Goal: Task Accomplishment & Management: Manage account settings

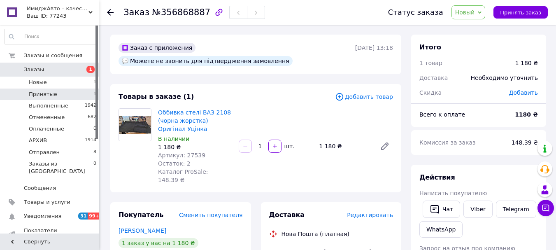
click at [63, 91] on li "Принятые 1" at bounding box center [50, 94] width 101 height 12
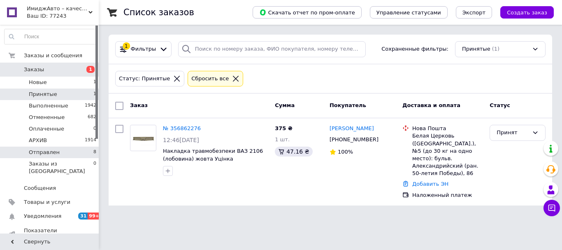
click at [68, 157] on li "Отправлен 8" at bounding box center [50, 153] width 101 height 12
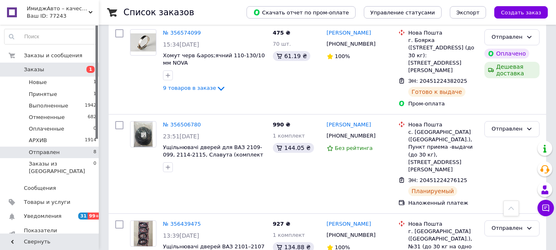
scroll to position [370, 0]
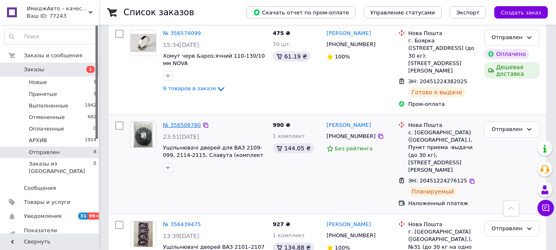
click at [177, 122] on link "№ 356506780" at bounding box center [182, 125] width 38 height 6
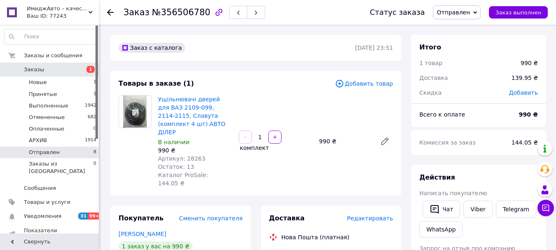
click at [64, 152] on li "Отправлен 8" at bounding box center [50, 153] width 101 height 12
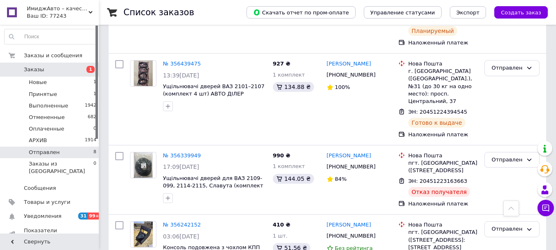
scroll to position [531, 0]
click at [546, 208] on icon at bounding box center [546, 208] width 8 height 8
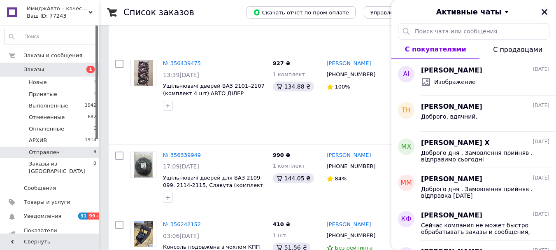
click at [545, 12] on icon "Закрыть" at bounding box center [545, 12] width 6 height 6
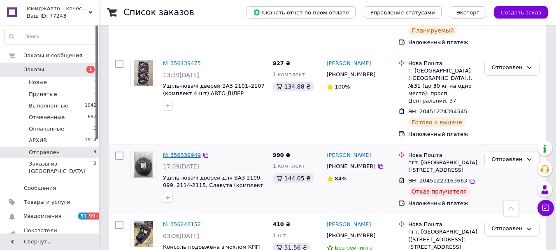
click at [182, 152] on link "№ 356339949" at bounding box center [182, 155] width 38 height 6
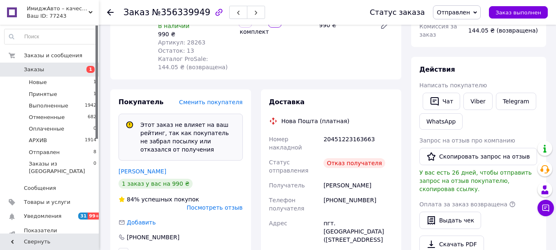
scroll to position [371, 0]
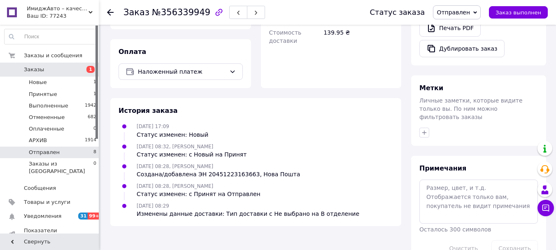
click at [59, 153] on li "Отправлен 8" at bounding box center [50, 153] width 101 height 12
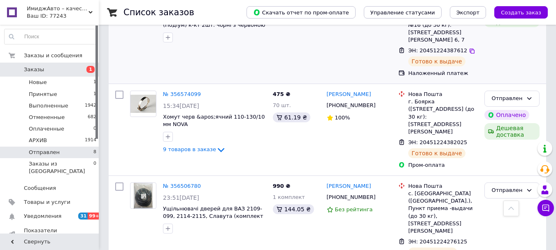
scroll to position [329, 0]
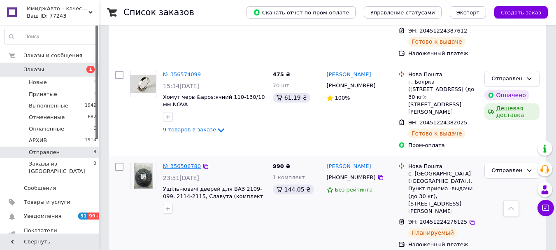
click at [182, 163] on link "№ 356506780" at bounding box center [182, 166] width 38 height 6
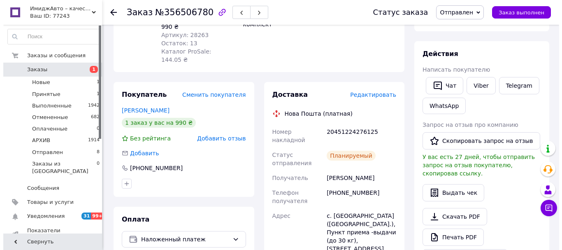
scroll to position [41, 0]
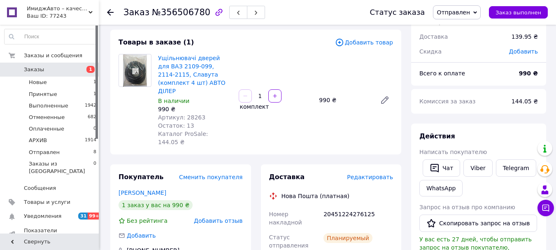
click at [377, 174] on span "Редактировать" at bounding box center [370, 177] width 46 height 7
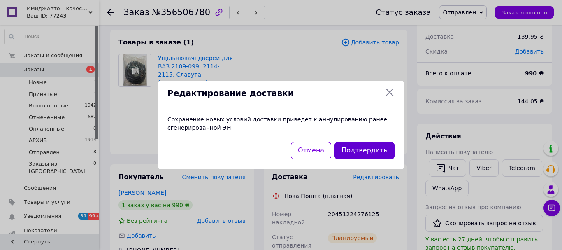
click at [370, 152] on button "Подтвердить" at bounding box center [365, 151] width 60 height 18
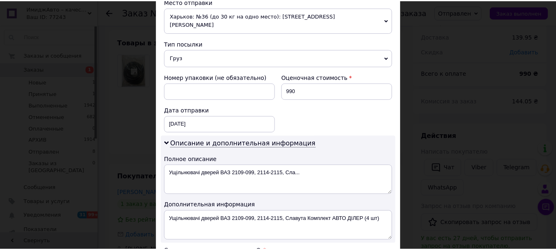
scroll to position [470, 0]
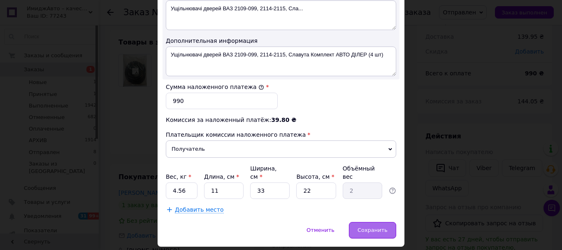
click at [375, 227] on span "Сохранить" at bounding box center [373, 230] width 30 height 6
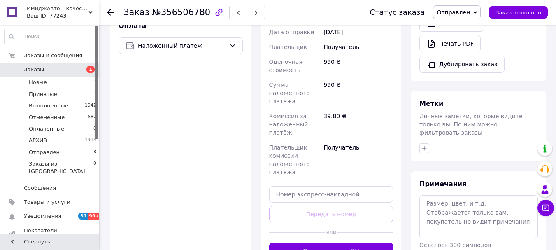
scroll to position [329, 0]
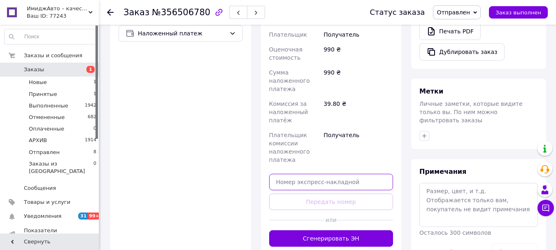
click at [324, 174] on input "text" at bounding box center [331, 182] width 124 height 16
paste input "20451224473300"
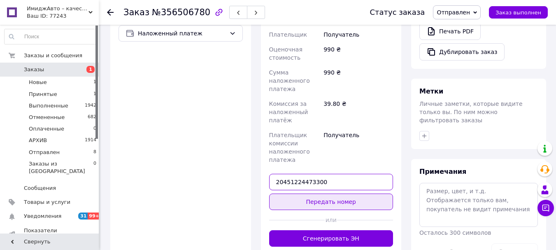
type input "20451224473300"
click at [327, 193] on button "Передать номер" at bounding box center [331, 201] width 124 height 16
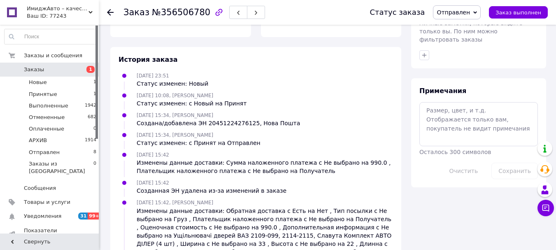
scroll to position [421, 0]
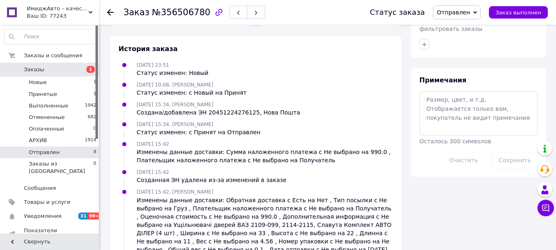
click at [70, 154] on li "Отправлен 8" at bounding box center [50, 153] width 101 height 12
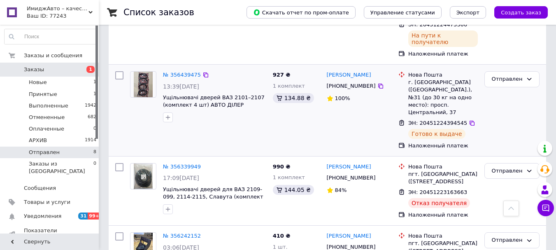
scroll to position [531, 0]
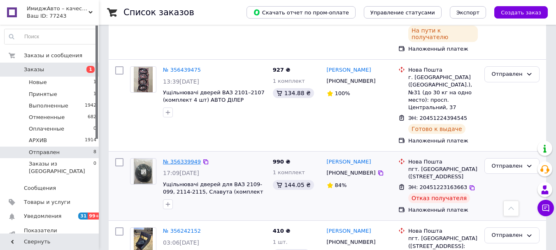
click at [180, 158] on link "№ 356339949" at bounding box center [182, 161] width 38 height 6
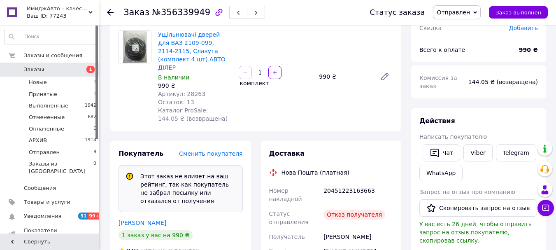
scroll to position [124, 0]
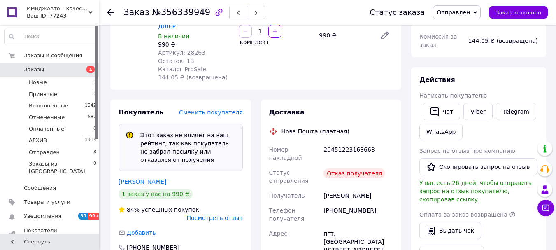
click at [343, 203] on div "[PHONE_NUMBER]" at bounding box center [358, 214] width 73 height 23
copy div "380689563907"
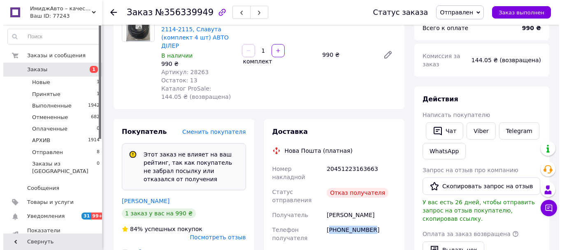
scroll to position [123, 0]
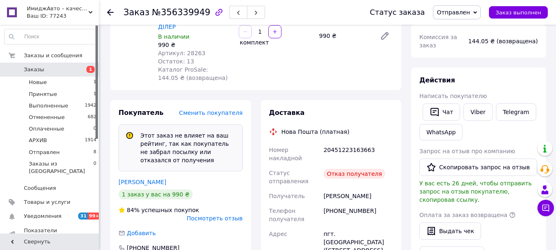
click at [232, 215] on span "Посмотреть отзыв" at bounding box center [215, 218] width 56 height 7
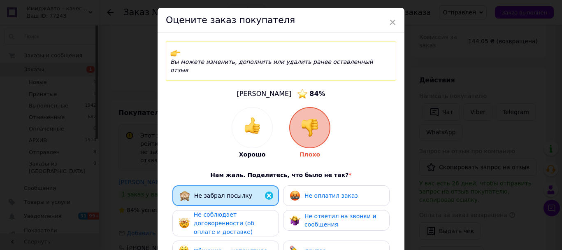
scroll to position [41, 0]
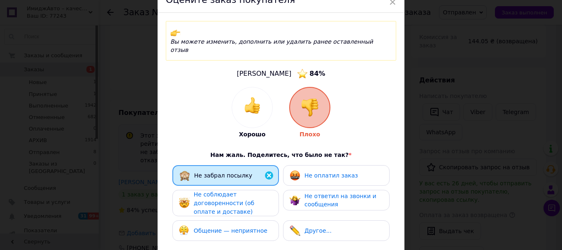
click at [335, 172] on span "Не оплатил заказ" at bounding box center [332, 175] width 54 height 7
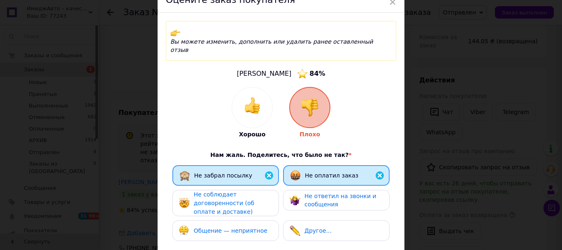
click at [240, 191] on span "Не соблюдает договоренности (об оплате и доставке)" at bounding box center [224, 202] width 61 height 23
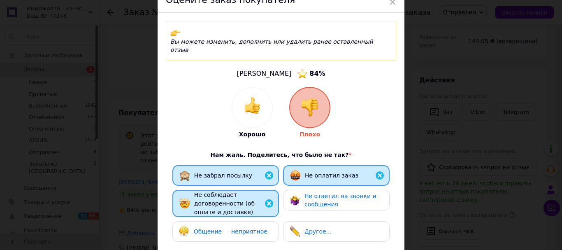
click at [217, 228] on span "Общение — неприятное" at bounding box center [231, 231] width 74 height 7
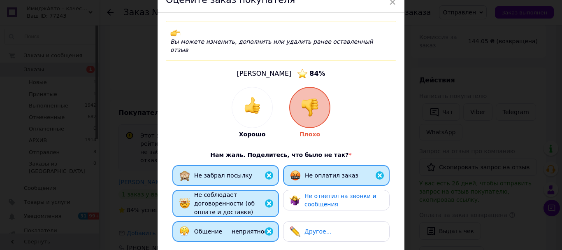
click at [296, 195] on img at bounding box center [295, 200] width 11 height 11
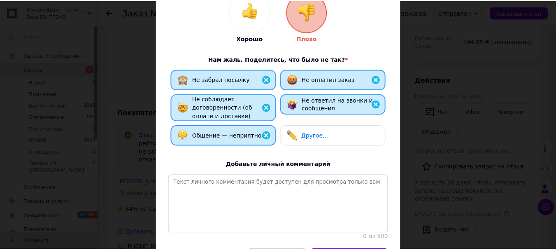
scroll to position [165, 0]
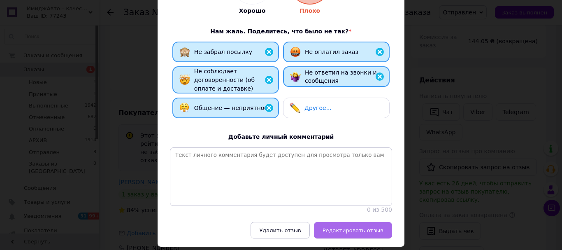
click at [355, 227] on span "Редактировать отзыв" at bounding box center [353, 230] width 61 height 6
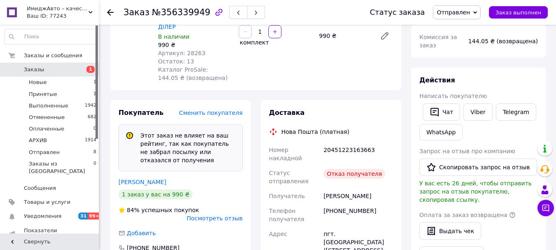
click at [221, 215] on span "Посмотреть отзыв" at bounding box center [215, 218] width 56 height 7
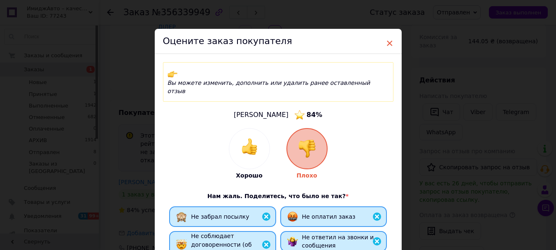
click at [389, 43] on span "×" at bounding box center [389, 43] width 7 height 14
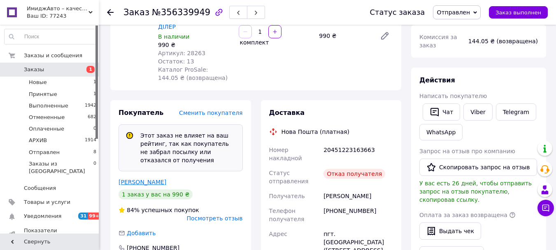
click at [143, 179] on link "[PERSON_NAME]" at bounding box center [143, 182] width 48 height 7
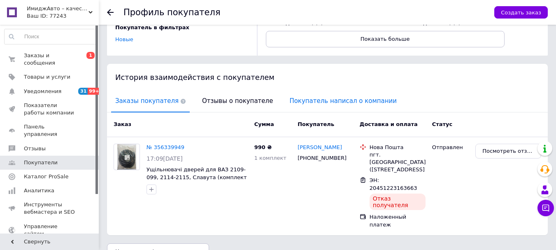
click at [312, 105] on span "Покупатель написал о компании" at bounding box center [343, 101] width 116 height 21
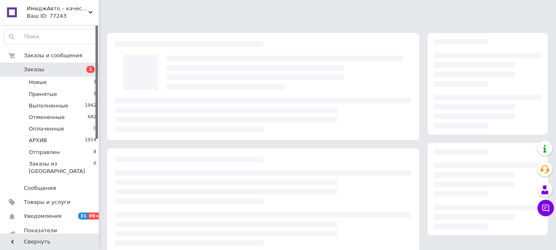
scroll to position [123, 0]
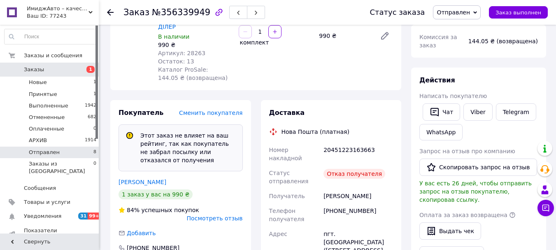
click at [70, 153] on li "Отправлен 8" at bounding box center [50, 153] width 101 height 12
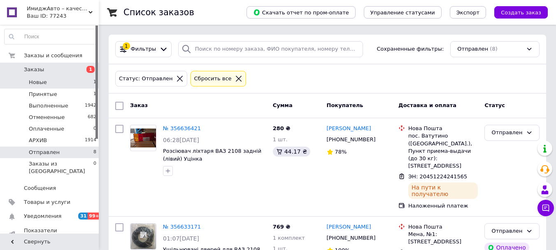
click at [65, 82] on li "Новые 1" at bounding box center [50, 83] width 101 height 12
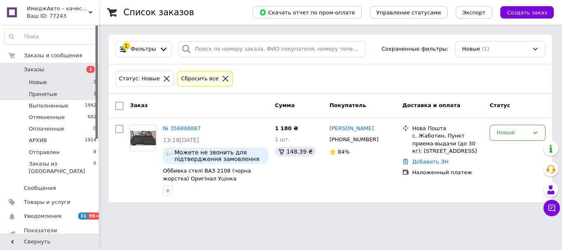
click at [75, 93] on li "Принятые 1" at bounding box center [50, 94] width 101 height 12
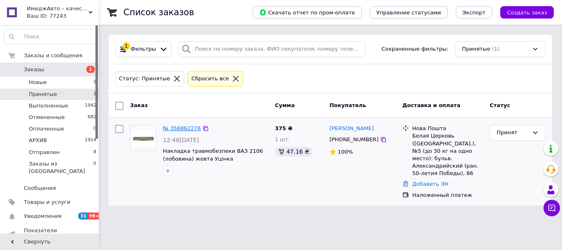
click at [172, 128] on link "№ 356862276" at bounding box center [182, 128] width 38 height 6
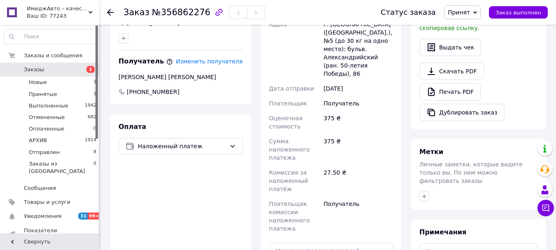
scroll to position [288, 0]
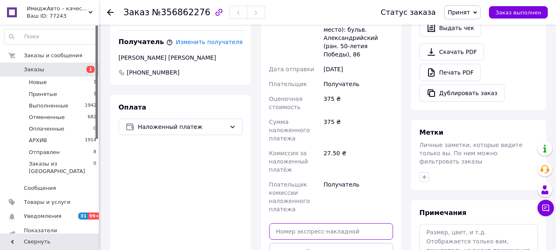
click at [317, 223] on input "text" at bounding box center [331, 231] width 124 height 16
paste input "20451225253666від“"
drag, startPoint x: 319, startPoint y: 199, endPoint x: 342, endPoint y: 203, distance: 23.3
click at [342, 223] on input "20451225253666від“" at bounding box center [331, 231] width 124 height 16
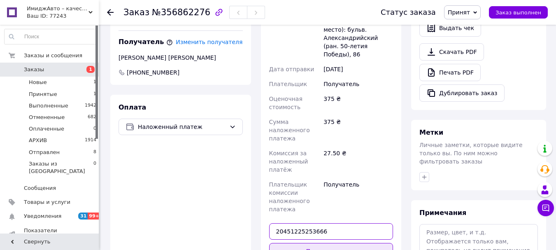
type input "20451225253666"
click at [333, 243] on button "Передать номер" at bounding box center [331, 251] width 124 height 16
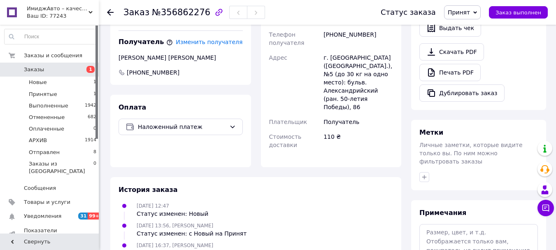
click at [469, 12] on span "Принят" at bounding box center [459, 12] width 22 height 7
click at [470, 76] on li "Отправлен" at bounding box center [467, 78] width 44 height 12
